Goal: Transaction & Acquisition: Purchase product/service

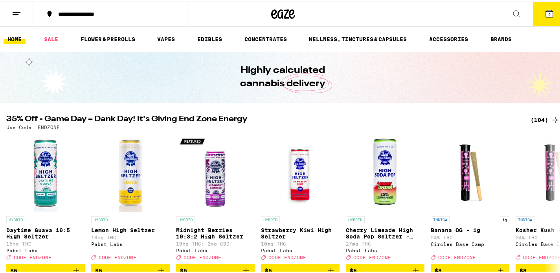
click at [545, 11] on icon at bounding box center [548, 12] width 7 height 7
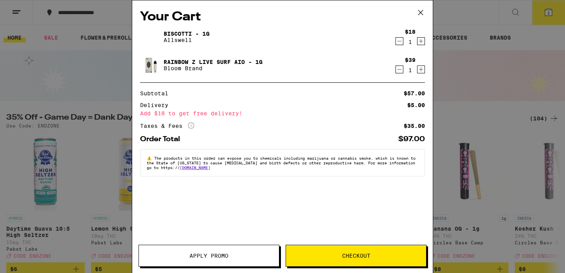
click at [403, 68] on icon "Decrement" at bounding box center [399, 69] width 7 height 9
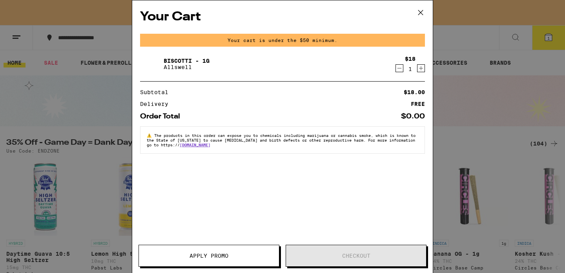
click at [400, 67] on icon "Decrement" at bounding box center [399, 68] width 7 height 9
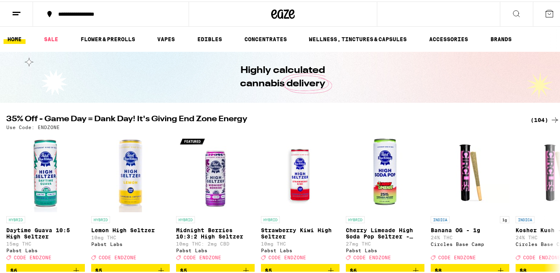
click at [423, 12] on div "Your Cart Delivery FREE Order Total $0.00 ⚠️ The products in this order can exp…" at bounding box center [282, 136] width 565 height 273
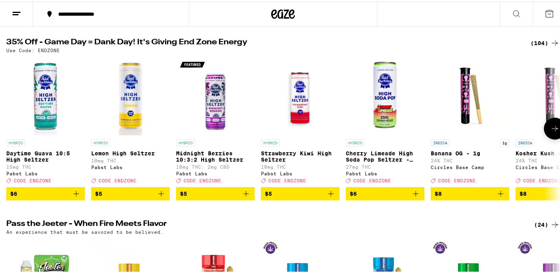
scroll to position [63, 0]
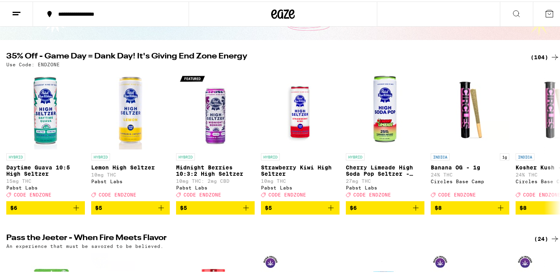
click at [538, 57] on div "(104)" at bounding box center [544, 55] width 29 height 9
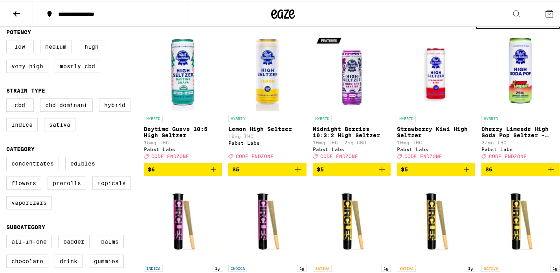
scroll to position [83, 0]
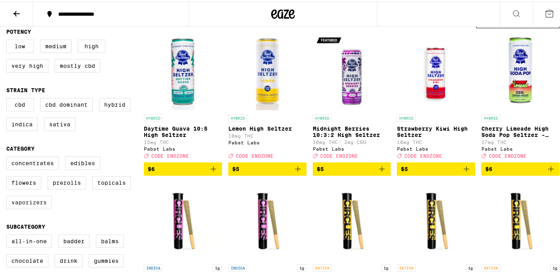
click at [34, 208] on label "Vaporizers" at bounding box center [29, 200] width 46 height 13
click at [8, 157] on input "Vaporizers" at bounding box center [8, 156] width 0 height 0
checkbox input "true"
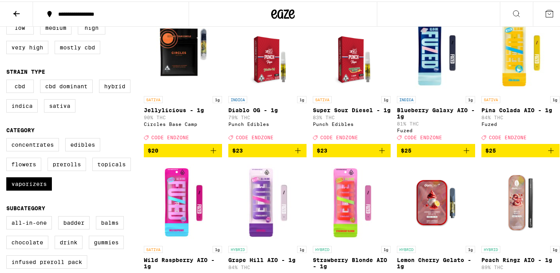
scroll to position [126, 0]
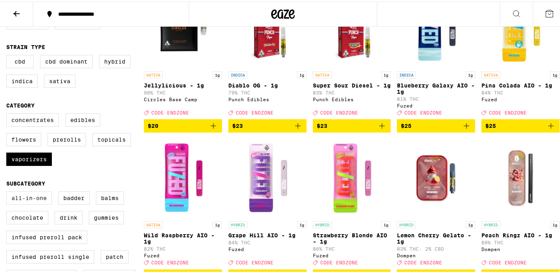
click at [40, 203] on label "All-In-One" at bounding box center [29, 196] width 46 height 13
click at [8, 192] on input "All-In-One" at bounding box center [8, 191] width 0 height 0
checkbox input "true"
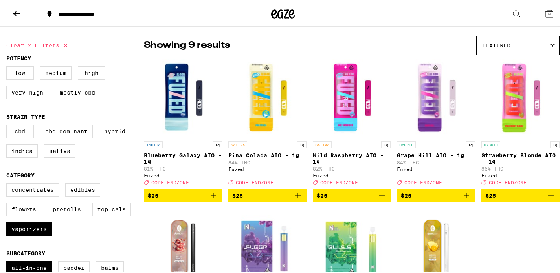
scroll to position [60, 0]
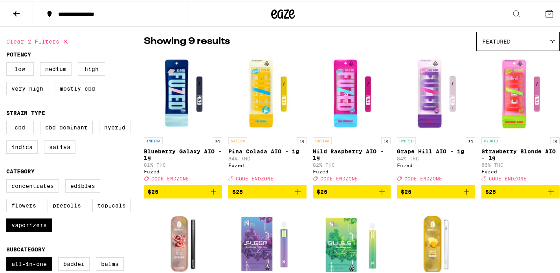
click at [466, 194] on button "$25" at bounding box center [436, 190] width 78 height 13
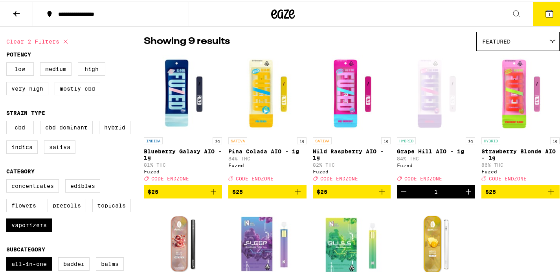
scroll to position [85, 0]
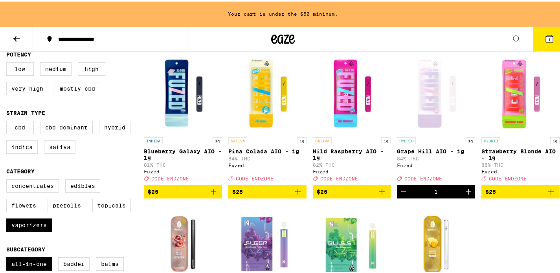
click at [18, 39] on icon at bounding box center [16, 37] width 9 height 9
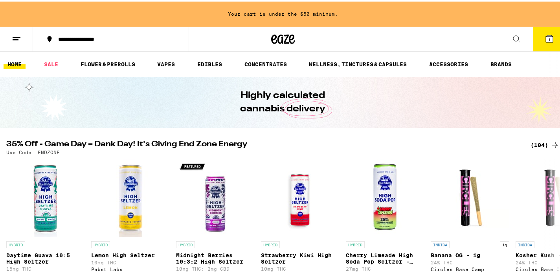
click at [535, 140] on div "(104)" at bounding box center [544, 143] width 29 height 9
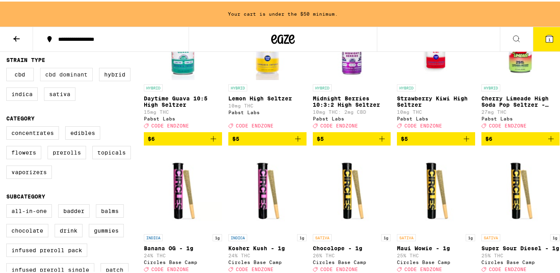
scroll to position [162, 0]
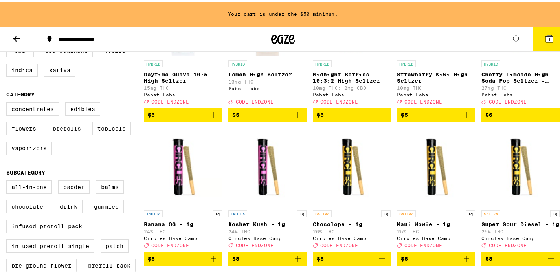
click at [70, 134] on label "Prerolls" at bounding box center [67, 127] width 38 height 13
click at [8, 102] on input "Prerolls" at bounding box center [8, 102] width 0 height 0
checkbox input "true"
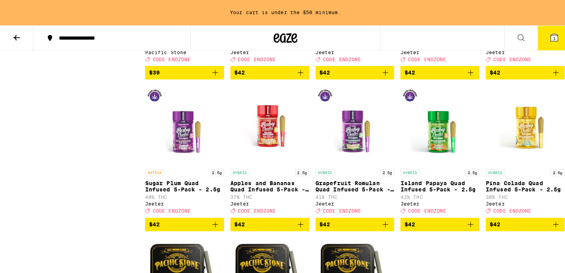
scroll to position [728, 0]
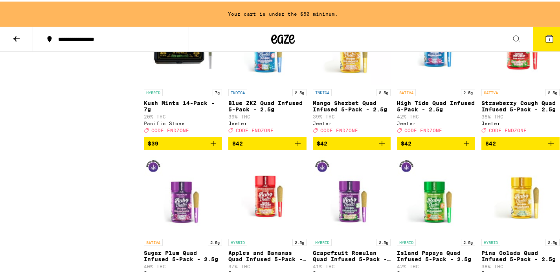
click at [269, 135] on link "INDICA 2.5g Blue ZKZ Quad Infused 5-Pack - 2.5g 39% THC [PERSON_NAME] Deal Crea…" at bounding box center [267, 70] width 78 height 130
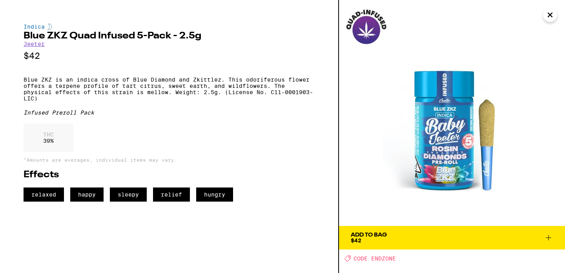
click at [428, 236] on span "Add To Bag $42" at bounding box center [452, 237] width 203 height 11
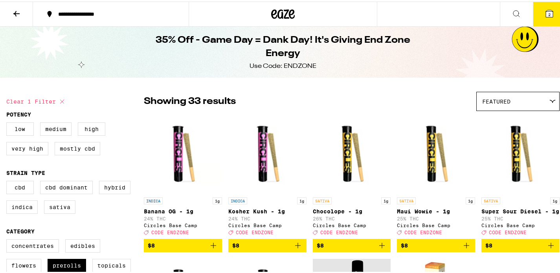
click at [23, 18] on button at bounding box center [16, 12] width 33 height 25
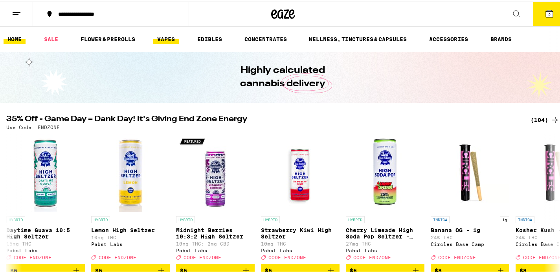
click at [175, 35] on link "VAPES" at bounding box center [166, 37] width 26 height 9
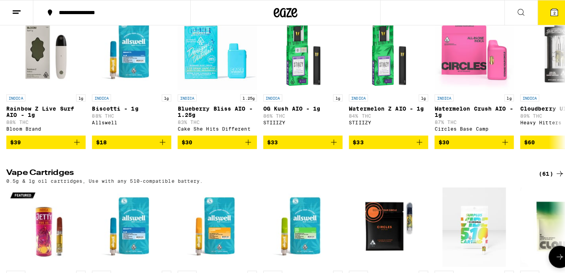
scroll to position [113, 0]
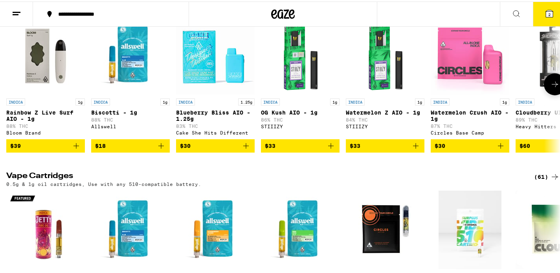
click at [333, 147] on icon "Add to bag" at bounding box center [330, 144] width 5 height 5
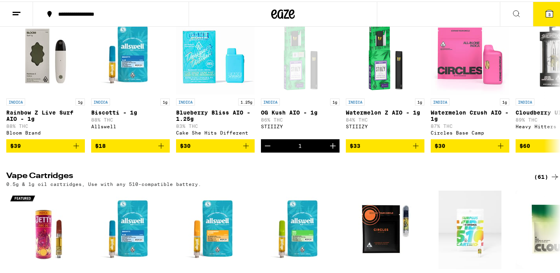
click at [548, 13] on span "3" at bounding box center [549, 13] width 2 height 5
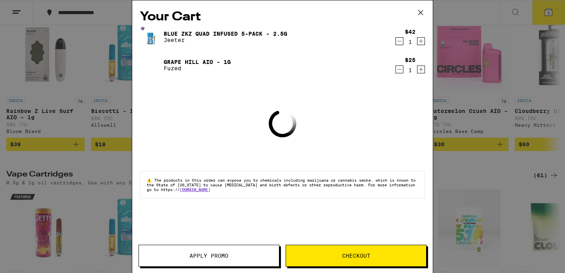
click at [418, 15] on icon at bounding box center [421, 13] width 12 height 12
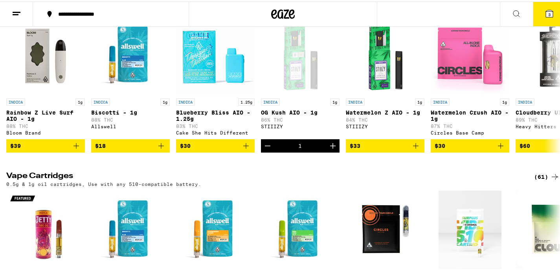
click at [547, 16] on icon at bounding box center [548, 11] width 9 height 9
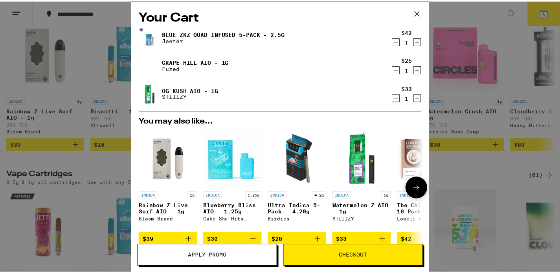
scroll to position [117, 0]
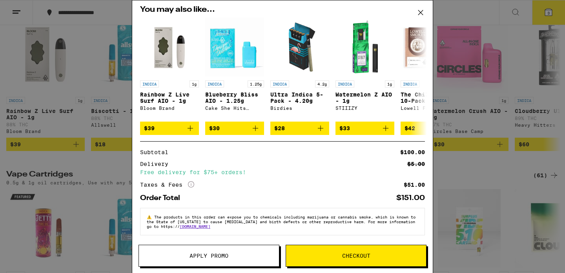
click at [251, 245] on button "Apply Promo" at bounding box center [209, 256] width 141 height 22
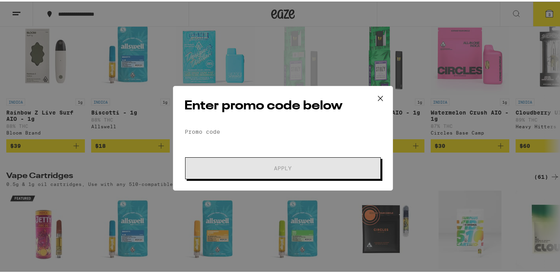
click at [282, 121] on div "Enter promo code below Promo Code Apply" at bounding box center [283, 136] width 220 height 105
click at [284, 130] on input "Promo Code" at bounding box center [282, 130] width 197 height 12
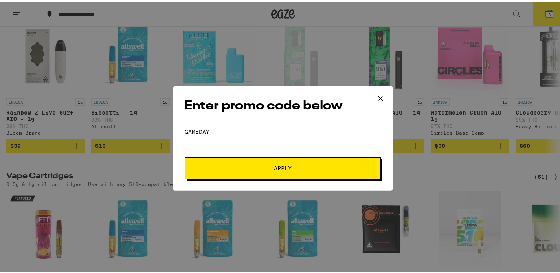
click at [185, 156] on button "Apply" at bounding box center [283, 167] width 196 height 22
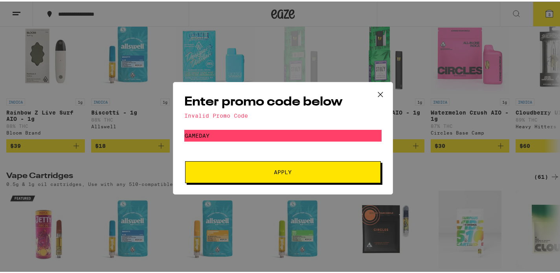
click at [243, 127] on div "Enter promo code below Invalid Promo Code Promo Code gameday Apply" at bounding box center [283, 136] width 220 height 113
click at [242, 130] on input "gameday" at bounding box center [282, 134] width 197 height 12
type input "endzone"
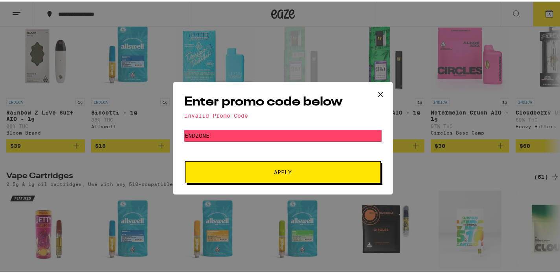
click at [185, 160] on button "Apply" at bounding box center [283, 171] width 196 height 22
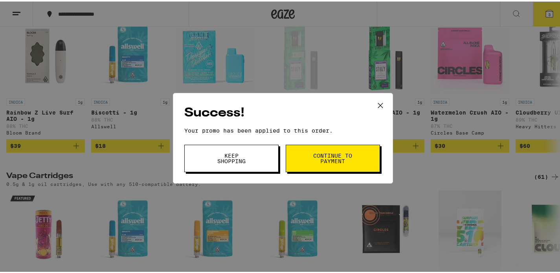
click at [320, 156] on span "Continue to payment" at bounding box center [333, 157] width 40 height 11
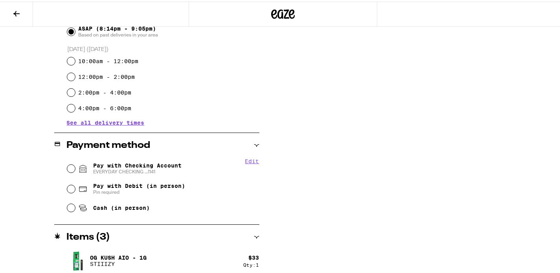
scroll to position [293, 0]
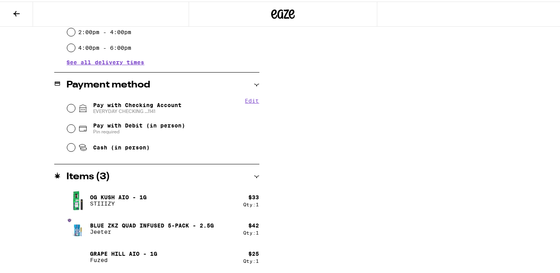
click at [154, 103] on span "Pay with Checking Account EVERYDAY CHECKING ...1141" at bounding box center [137, 107] width 88 height 13
click at [75, 103] on input "Pay with Checking Account EVERYDAY CHECKING ...1141" at bounding box center [71, 107] width 8 height 8
radio input "true"
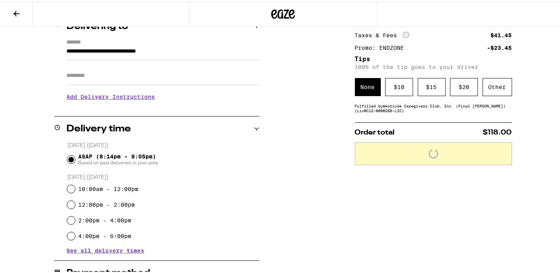
scroll to position [0, 0]
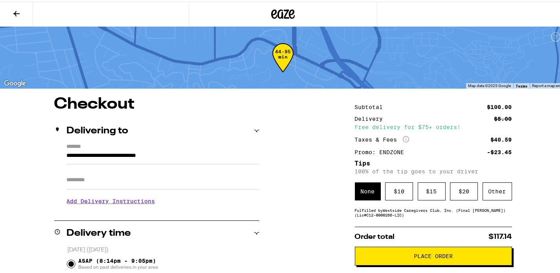
click at [453, 253] on button "Place Order" at bounding box center [433, 254] width 157 height 19
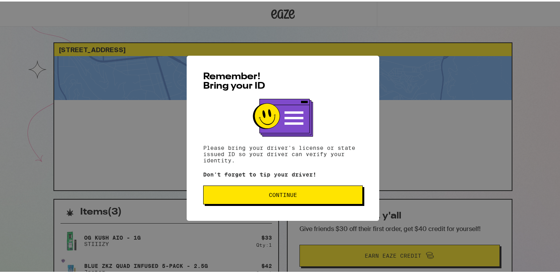
click at [291, 199] on button "Continue" at bounding box center [282, 193] width 159 height 19
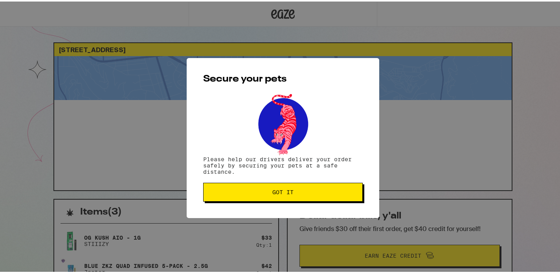
click at [291, 199] on button "Got it" at bounding box center [282, 190] width 159 height 19
